Goal: Task Accomplishment & Management: Complete application form

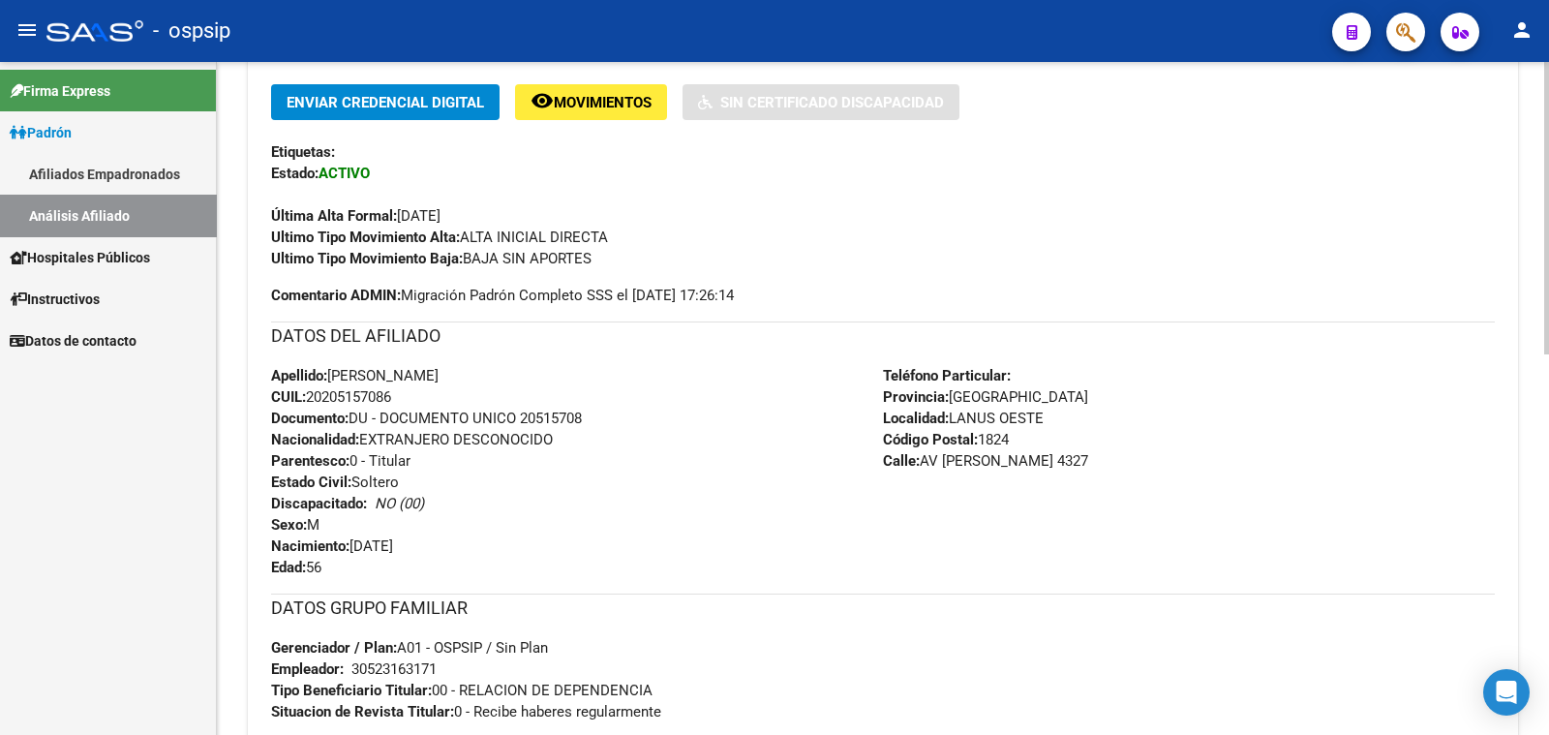
scroll to position [483, 0]
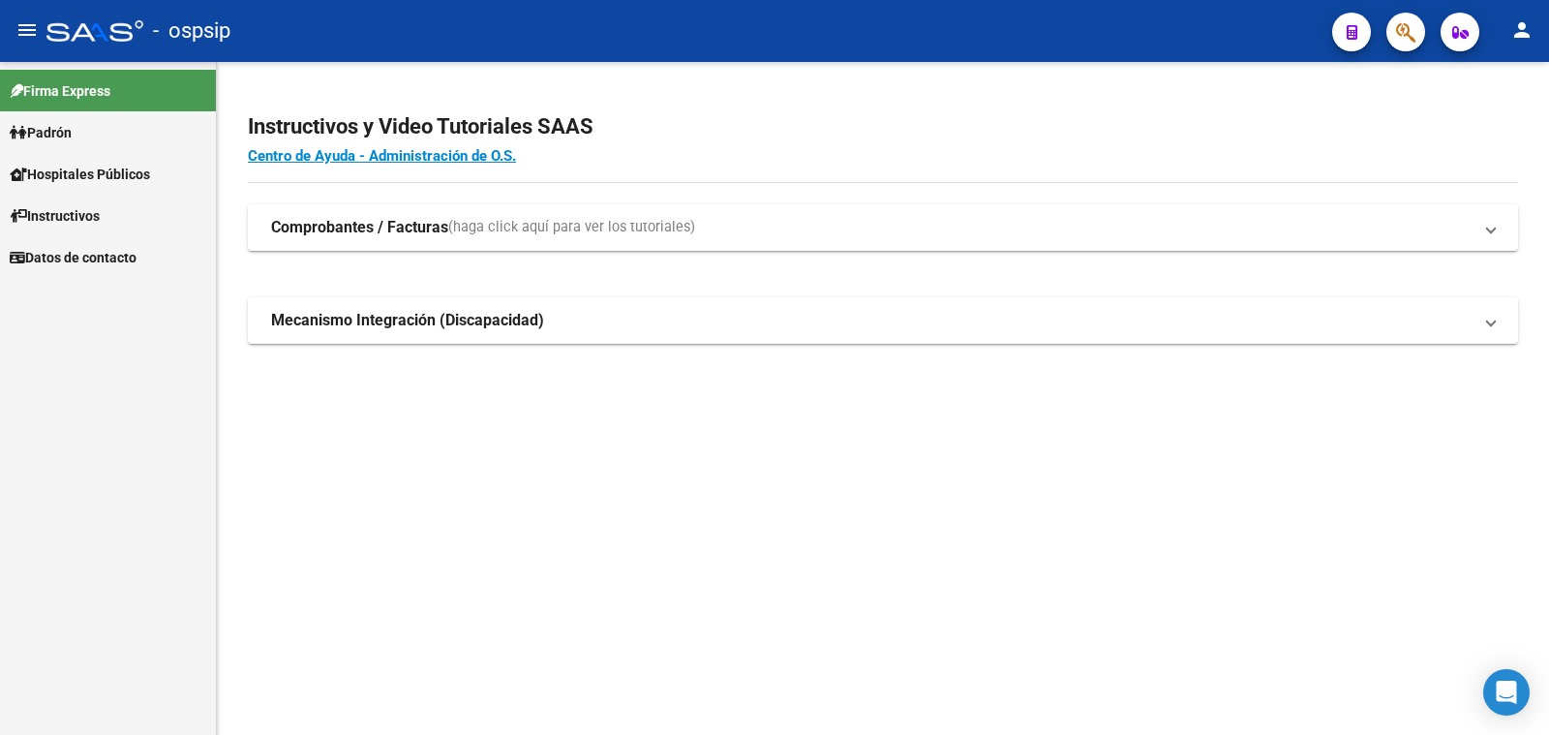
click at [66, 127] on span "Padrón" at bounding box center [41, 132] width 62 height 21
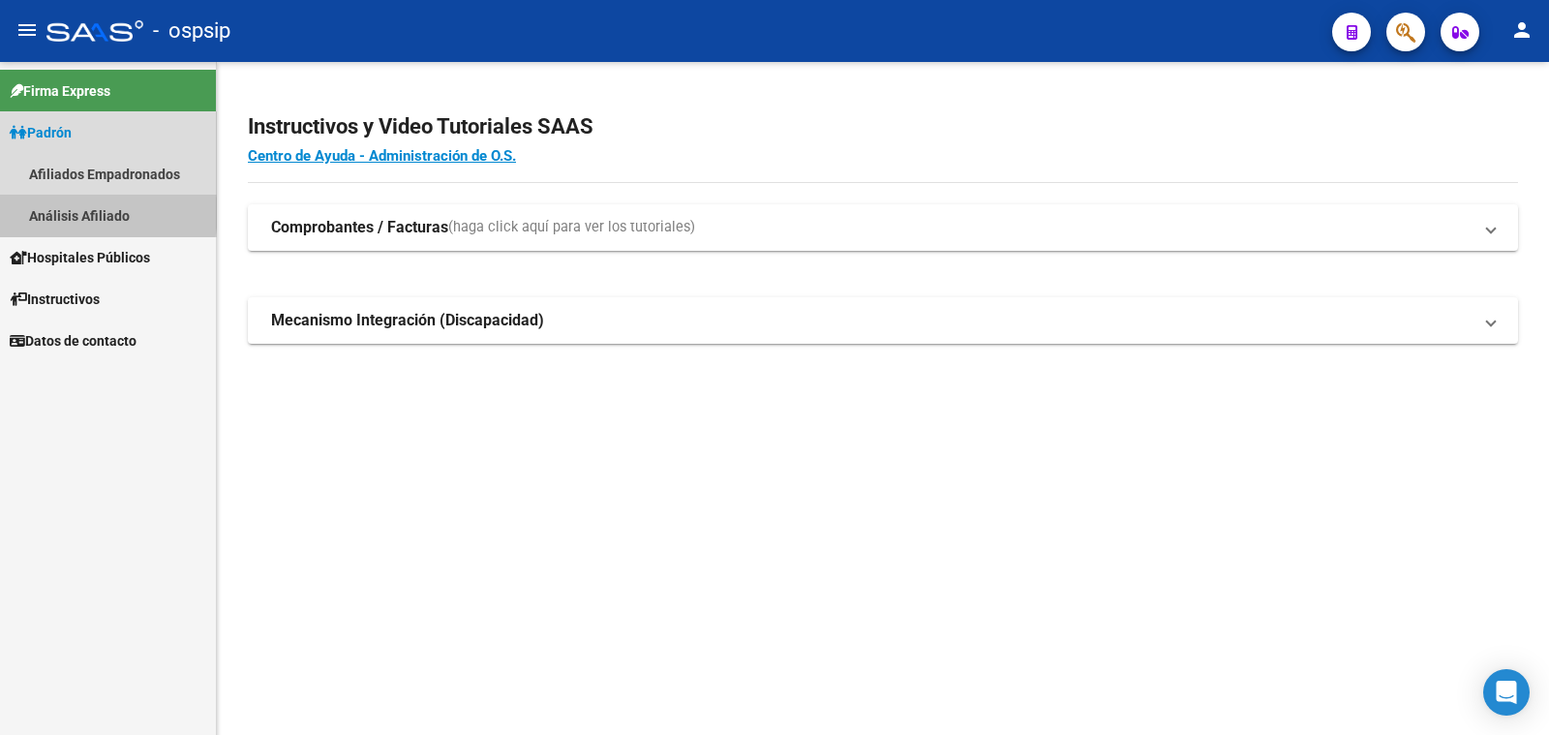
click at [87, 213] on link "Análisis Afiliado" at bounding box center [108, 216] width 216 height 42
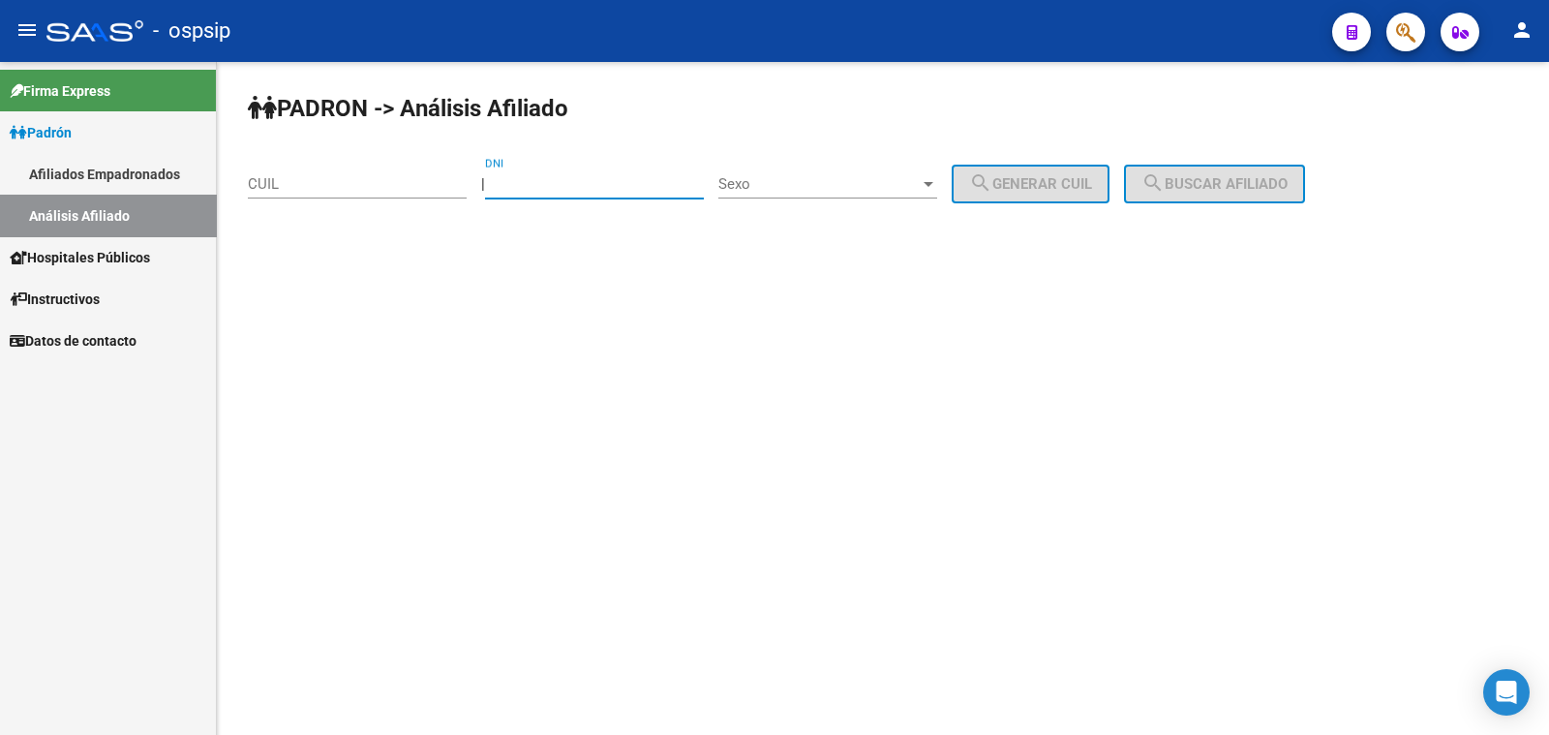
click at [537, 185] on input "DNI" at bounding box center [594, 183] width 219 height 17
type input "26990077"
click at [848, 185] on span "Sexo" at bounding box center [818, 183] width 201 height 17
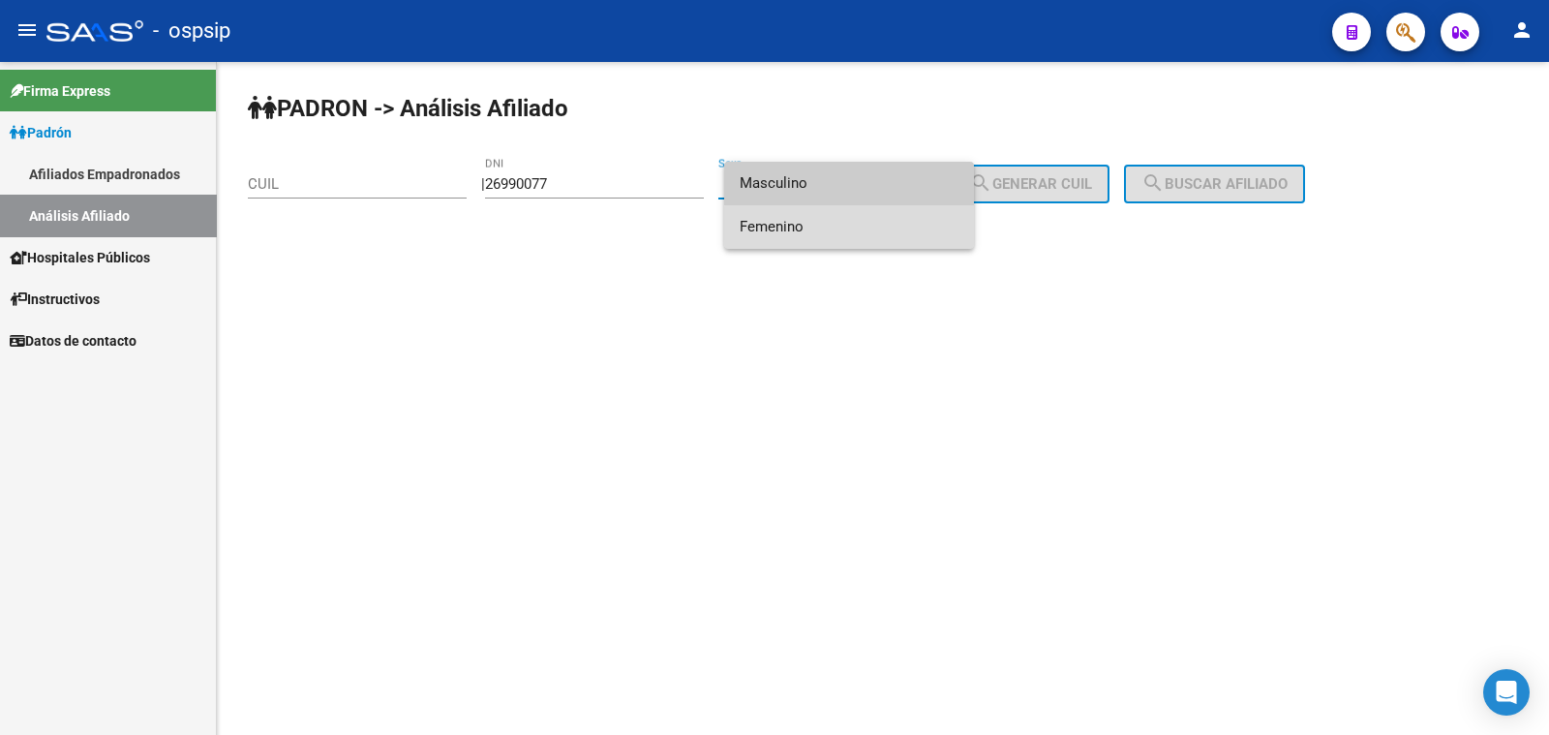
click at [853, 233] on span "Femenino" at bounding box center [849, 227] width 219 height 44
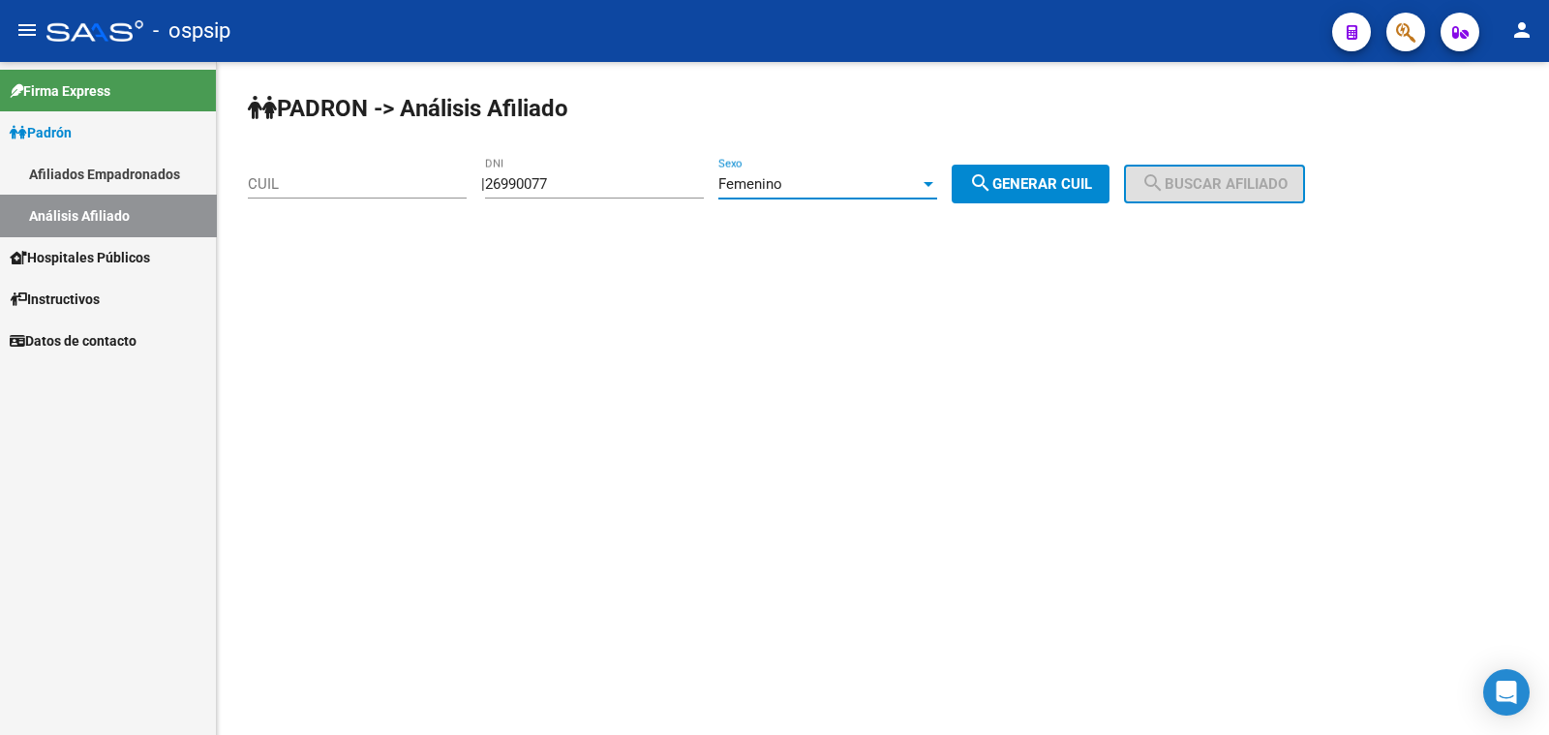
click at [1079, 181] on span "search Generar CUIL" at bounding box center [1030, 183] width 123 height 17
type input "27-26990077-1"
click at [1205, 189] on span "search Buscar afiliado" at bounding box center [1214, 183] width 146 height 17
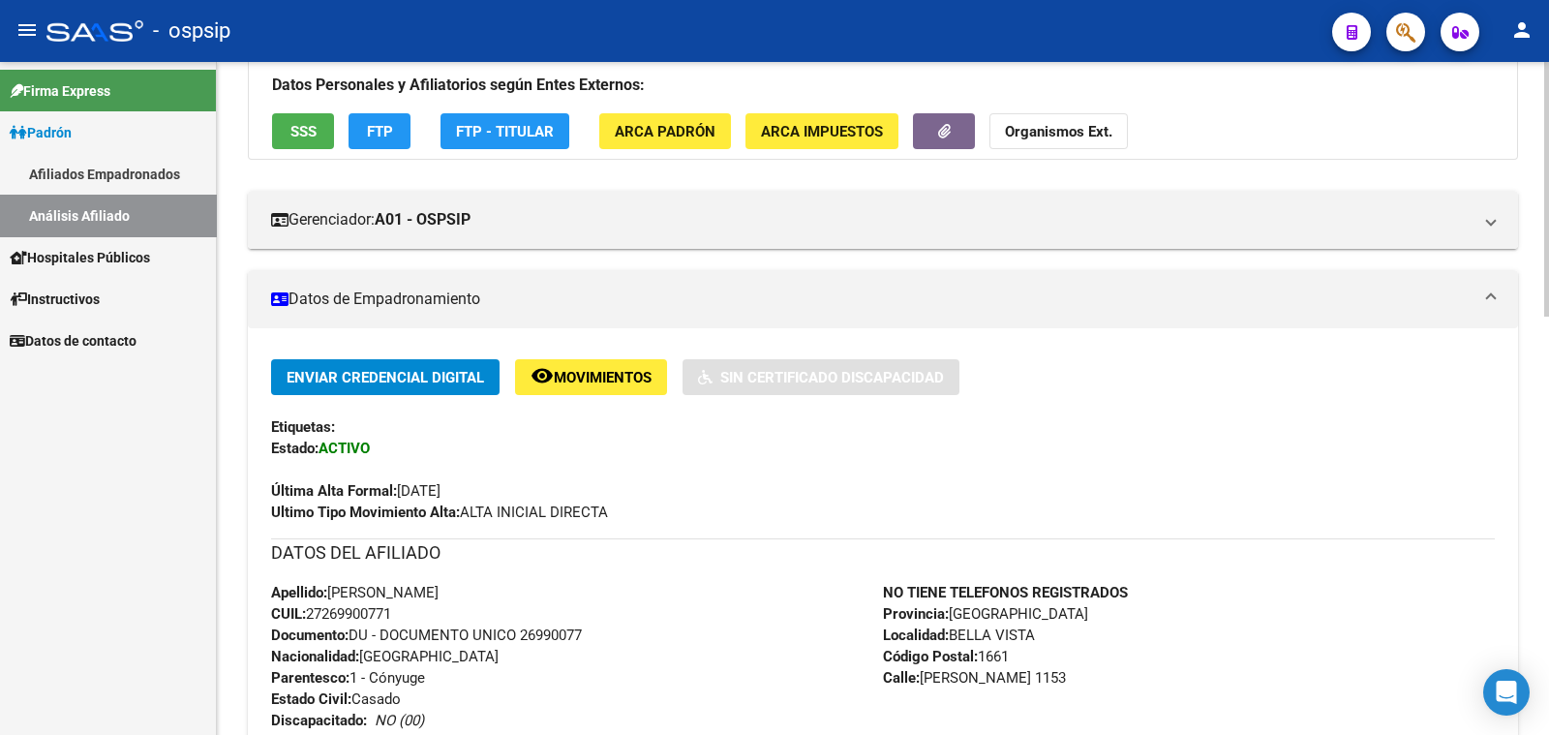
scroll to position [241, 0]
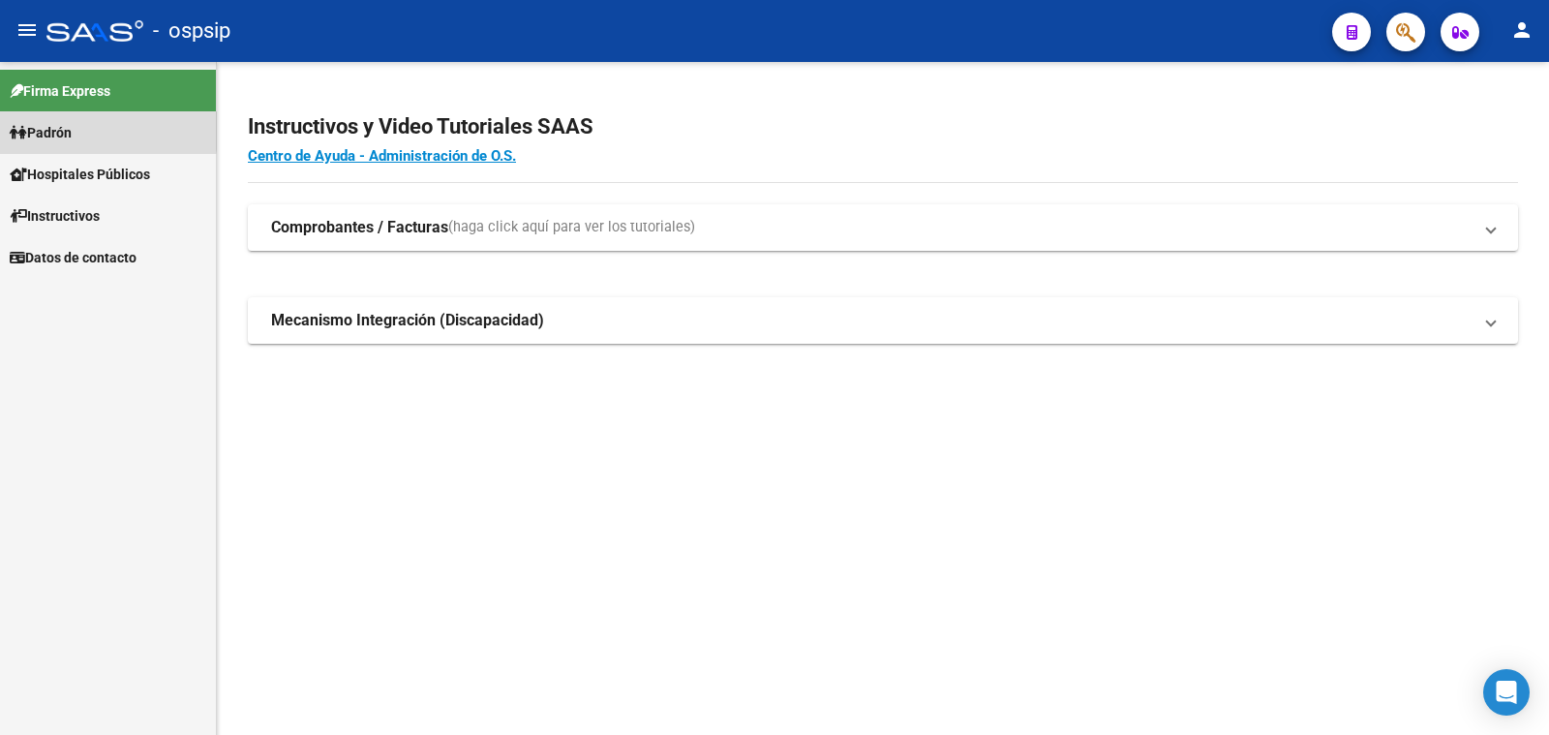
click at [63, 126] on span "Padrón" at bounding box center [41, 132] width 62 height 21
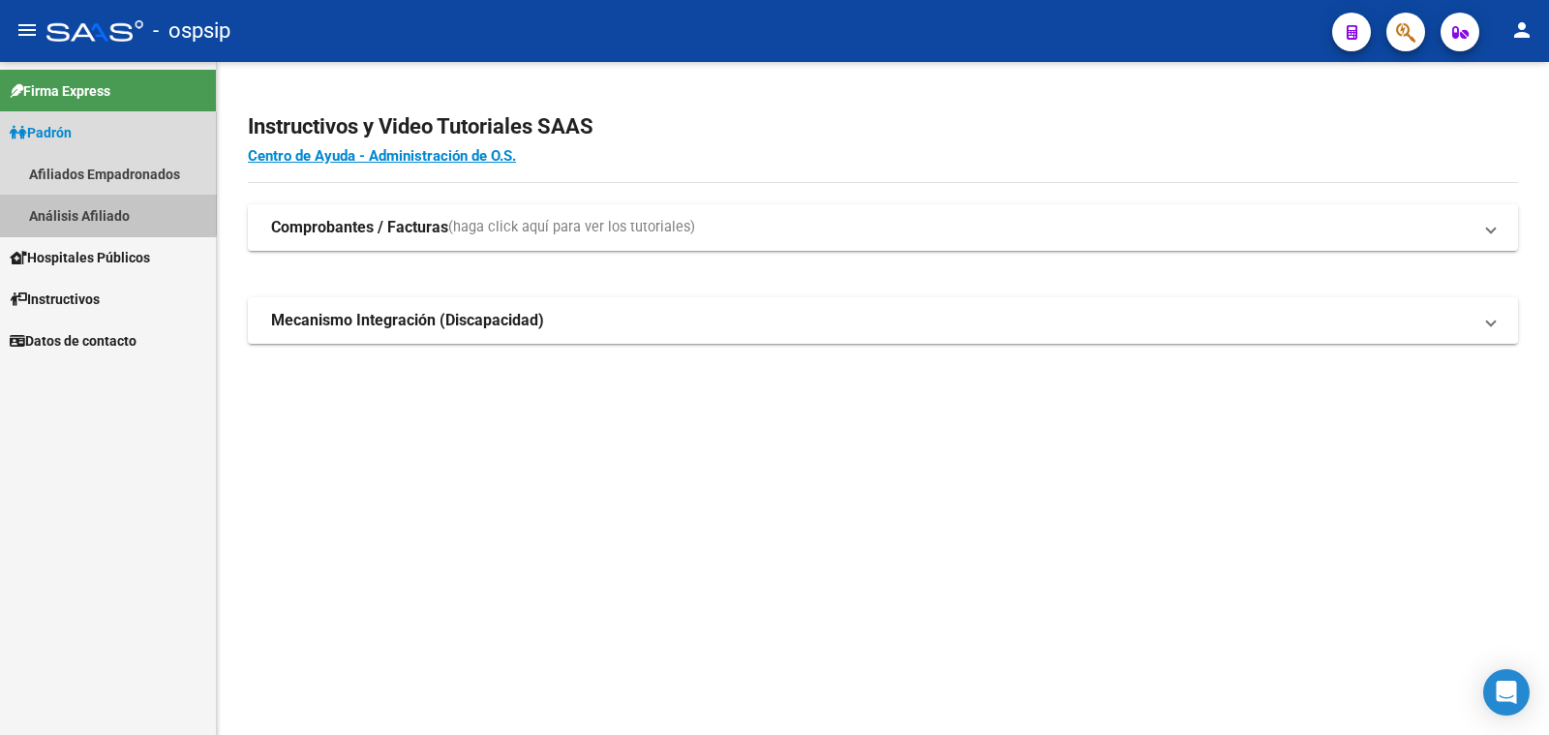
click at [88, 210] on link "Análisis Afiliado" at bounding box center [108, 216] width 216 height 42
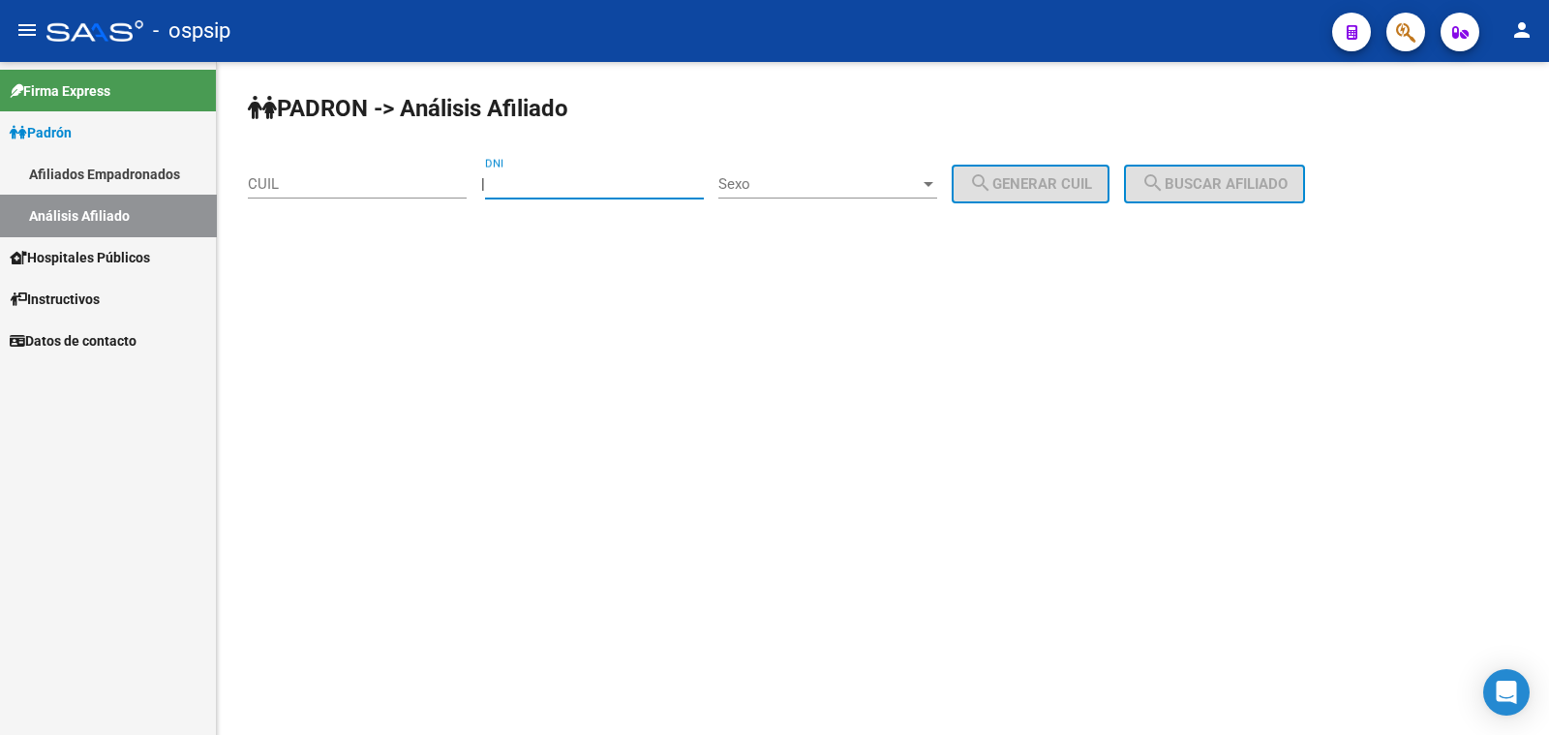
click at [543, 179] on input "DNI" at bounding box center [594, 183] width 219 height 17
type input "25103933"
click at [828, 176] on span "Sexo" at bounding box center [818, 183] width 201 height 17
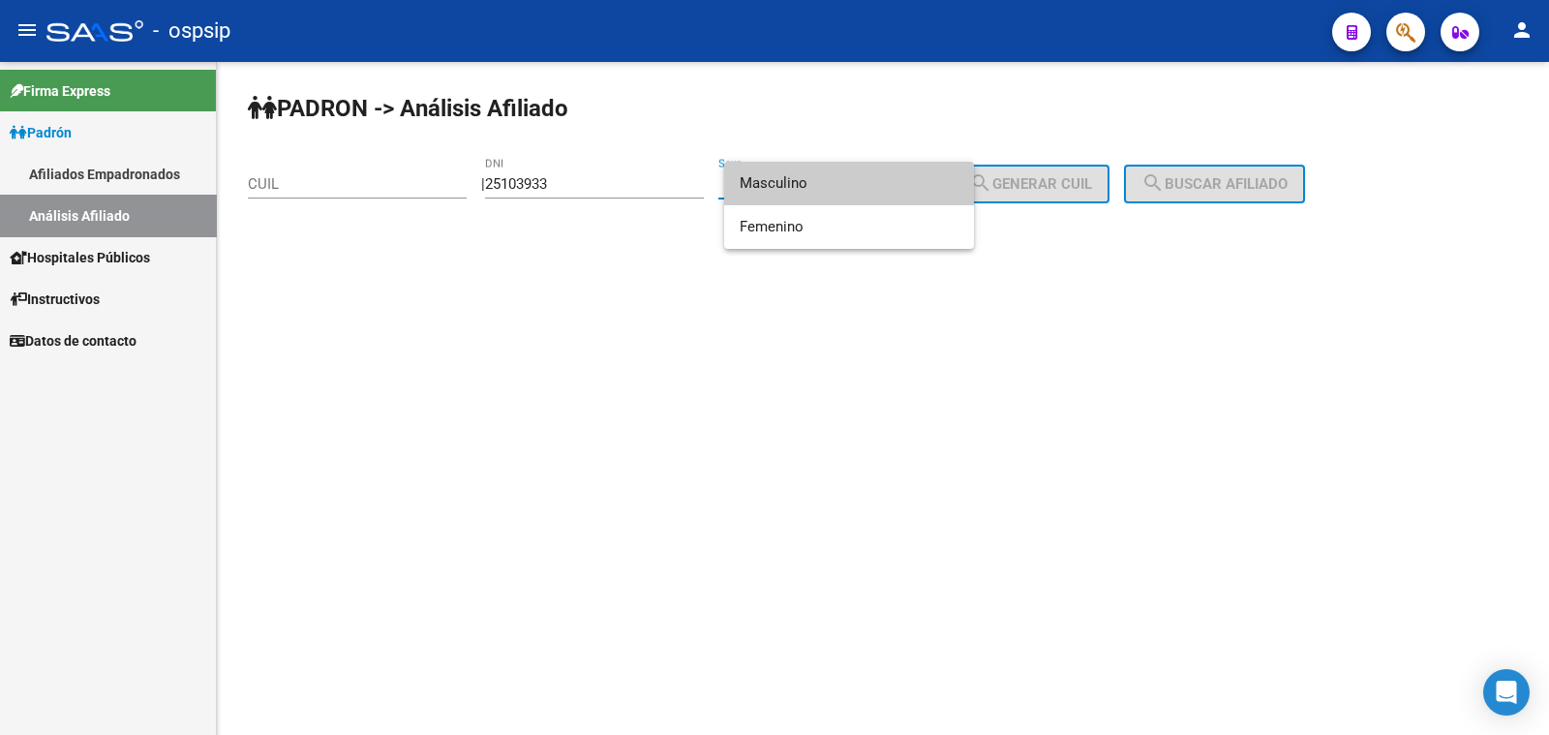
click at [838, 187] on span "Masculino" at bounding box center [849, 184] width 219 height 44
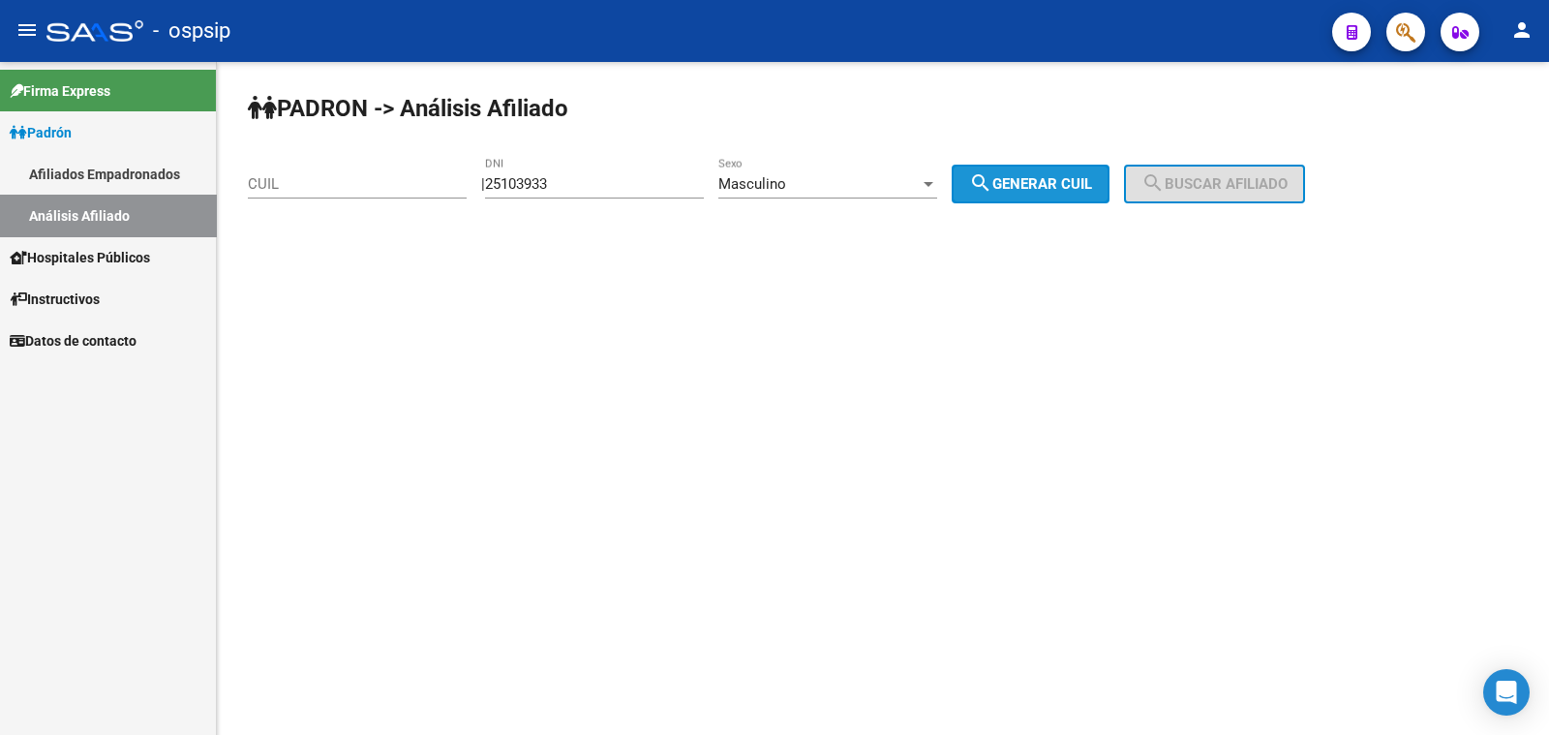
drag, startPoint x: 1028, startPoint y: 181, endPoint x: 1101, endPoint y: 180, distance: 72.6
click at [1042, 180] on span "search Generar CUIL" at bounding box center [1030, 183] width 123 height 17
type input "20-25103933-0"
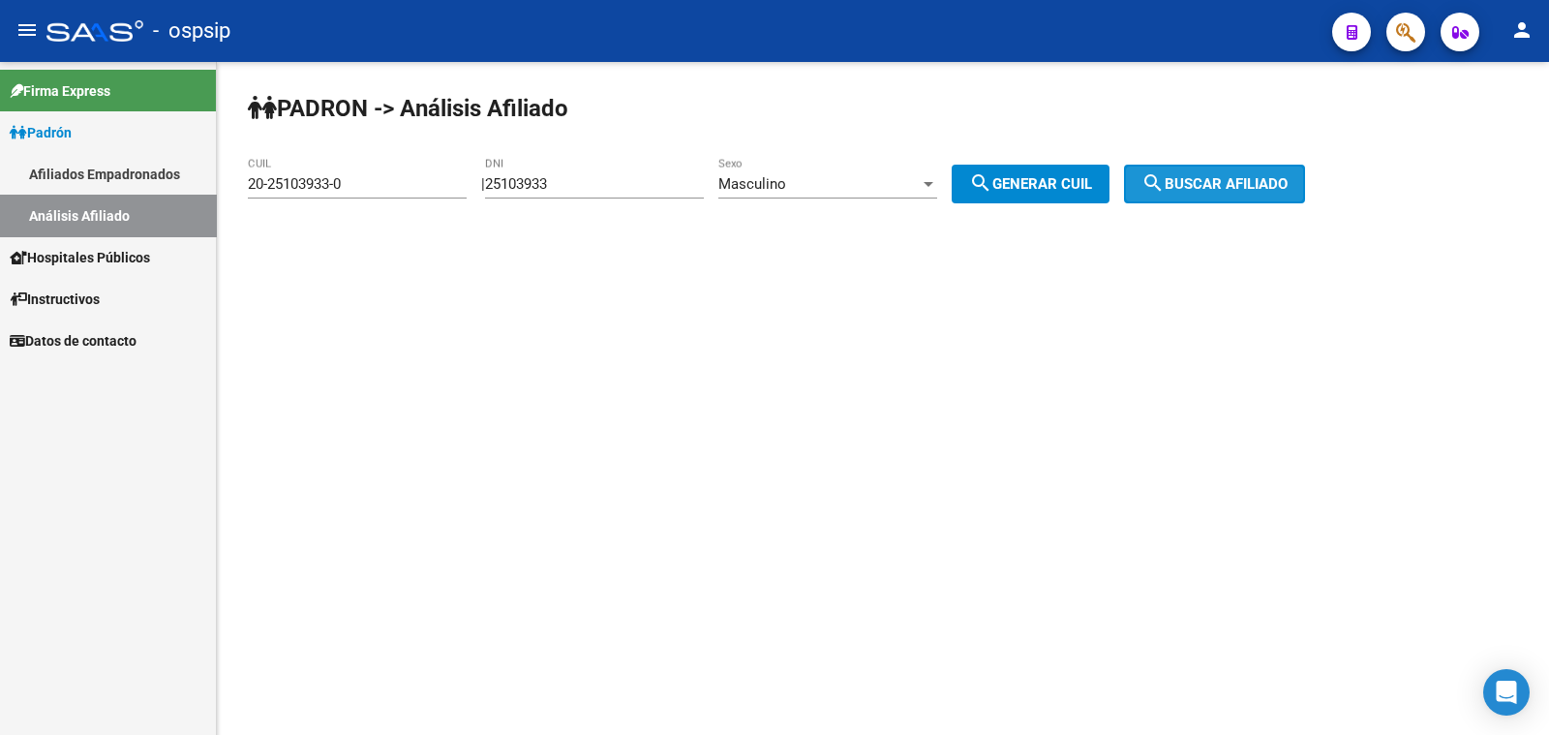
click at [1196, 178] on span "search Buscar afiliado" at bounding box center [1214, 183] width 146 height 17
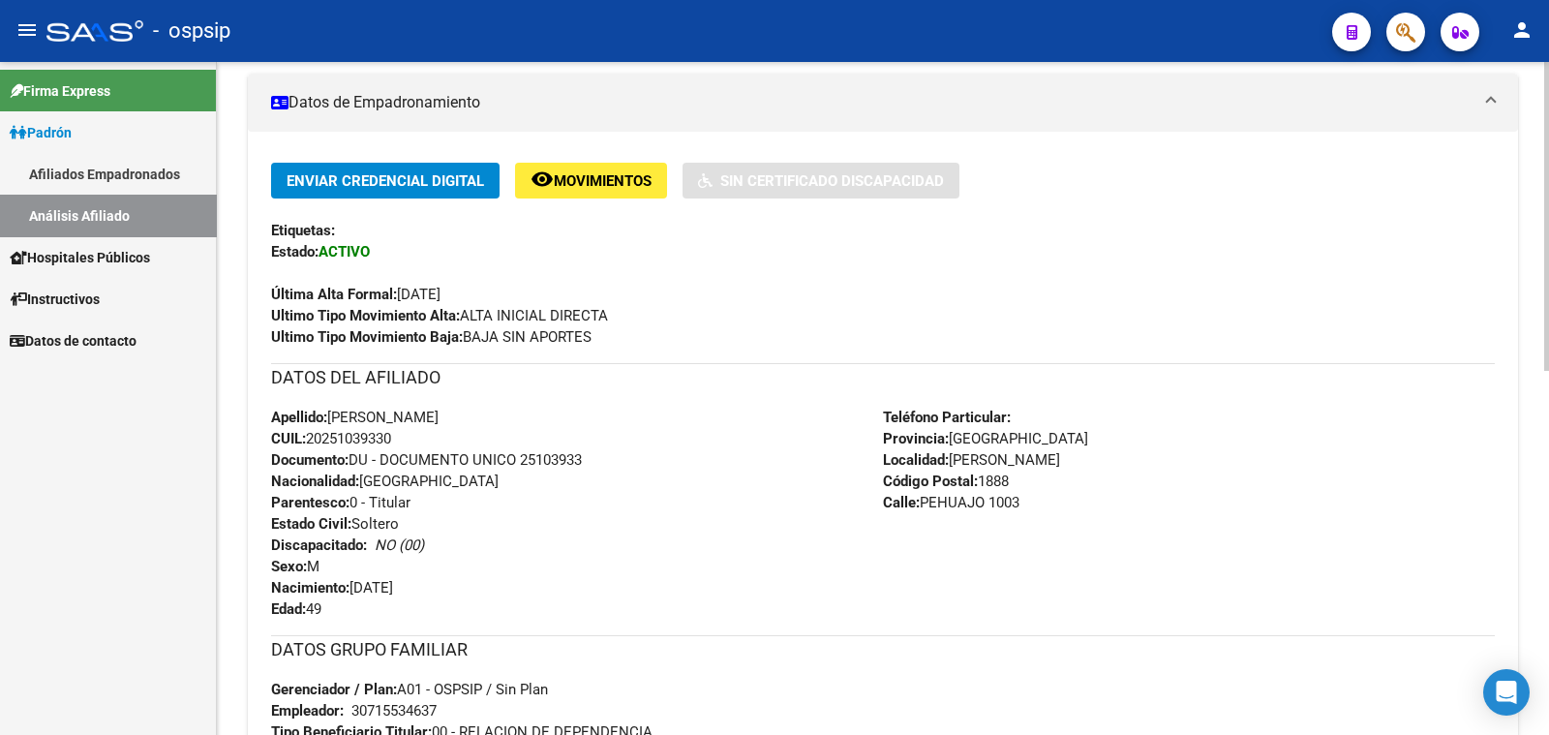
scroll to position [429, 0]
